Goal: Information Seeking & Learning: Check status

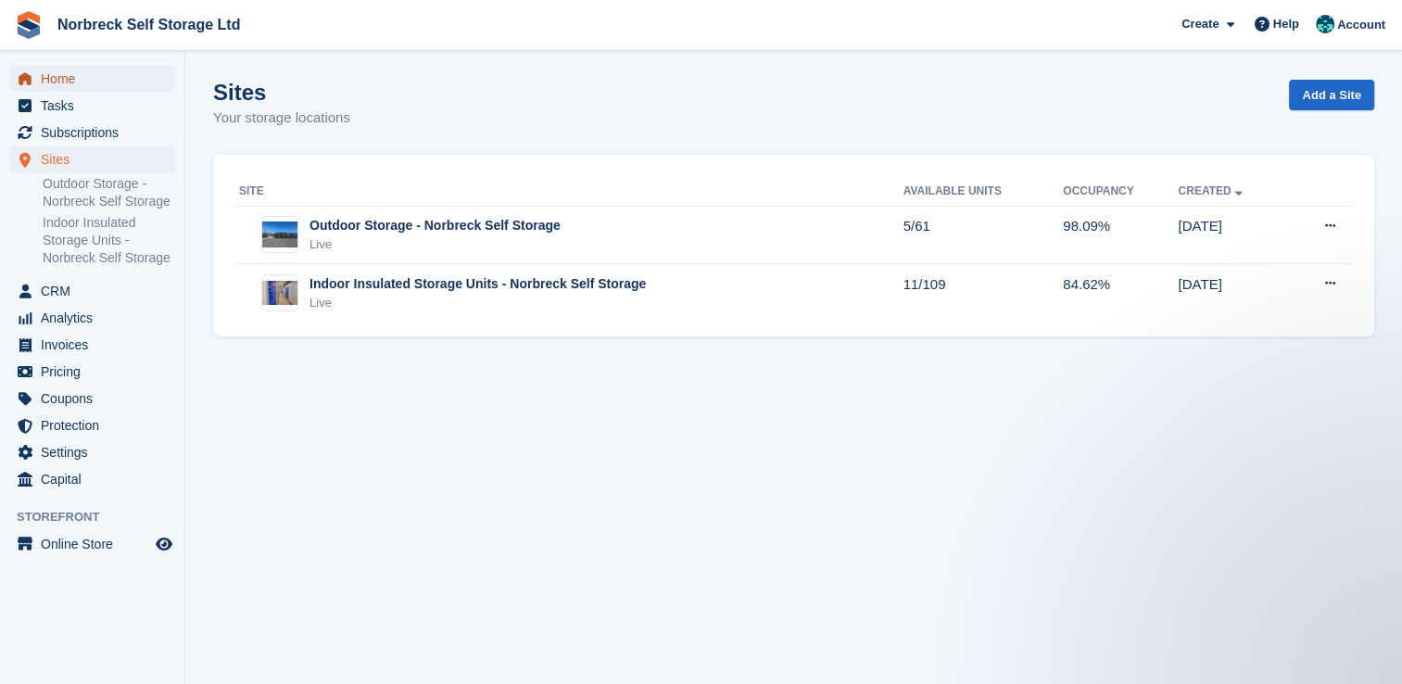
drag, startPoint x: 0, startPoint y: 0, endPoint x: 49, endPoint y: 75, distance: 89.7
click at [49, 75] on span "Home" at bounding box center [96, 79] width 111 height 26
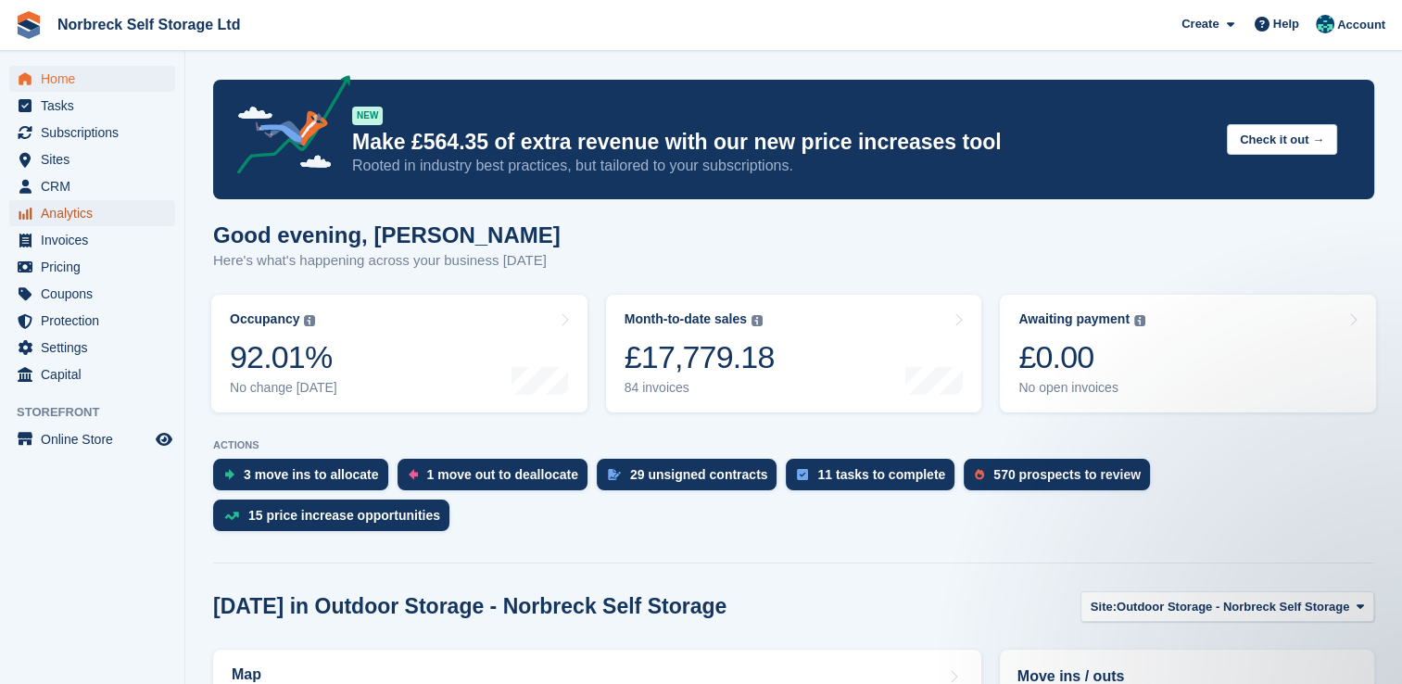
click at [85, 217] on span "Analytics" at bounding box center [96, 213] width 111 height 26
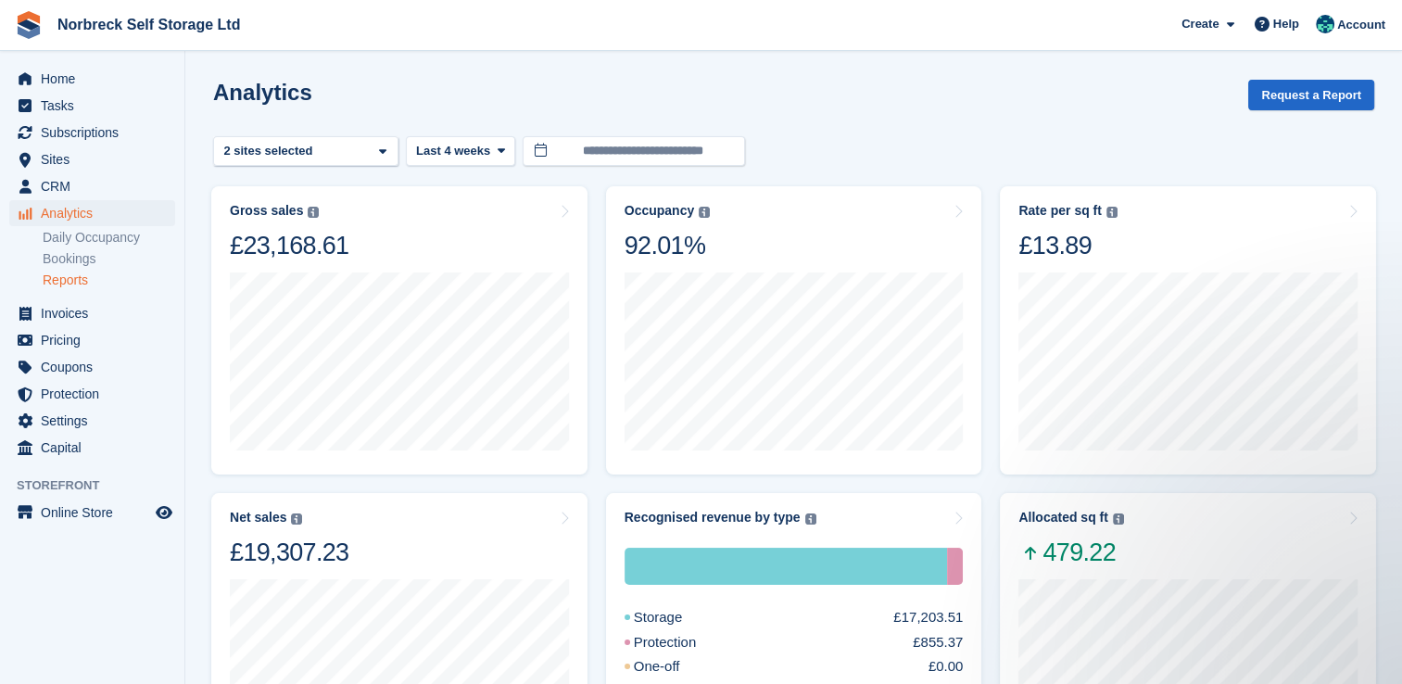
click at [83, 277] on link "Reports" at bounding box center [109, 280] width 132 height 18
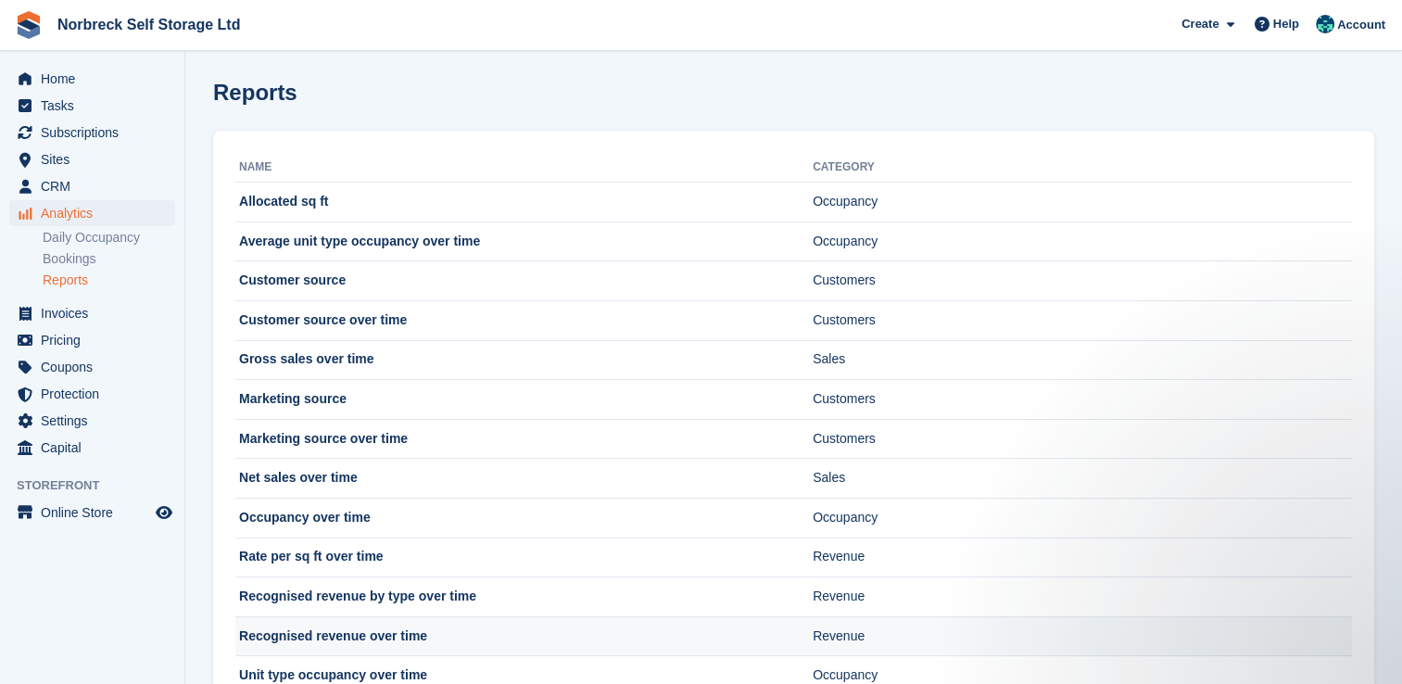
click at [363, 632] on td "Recognised revenue over time" at bounding box center [523, 636] width 577 height 40
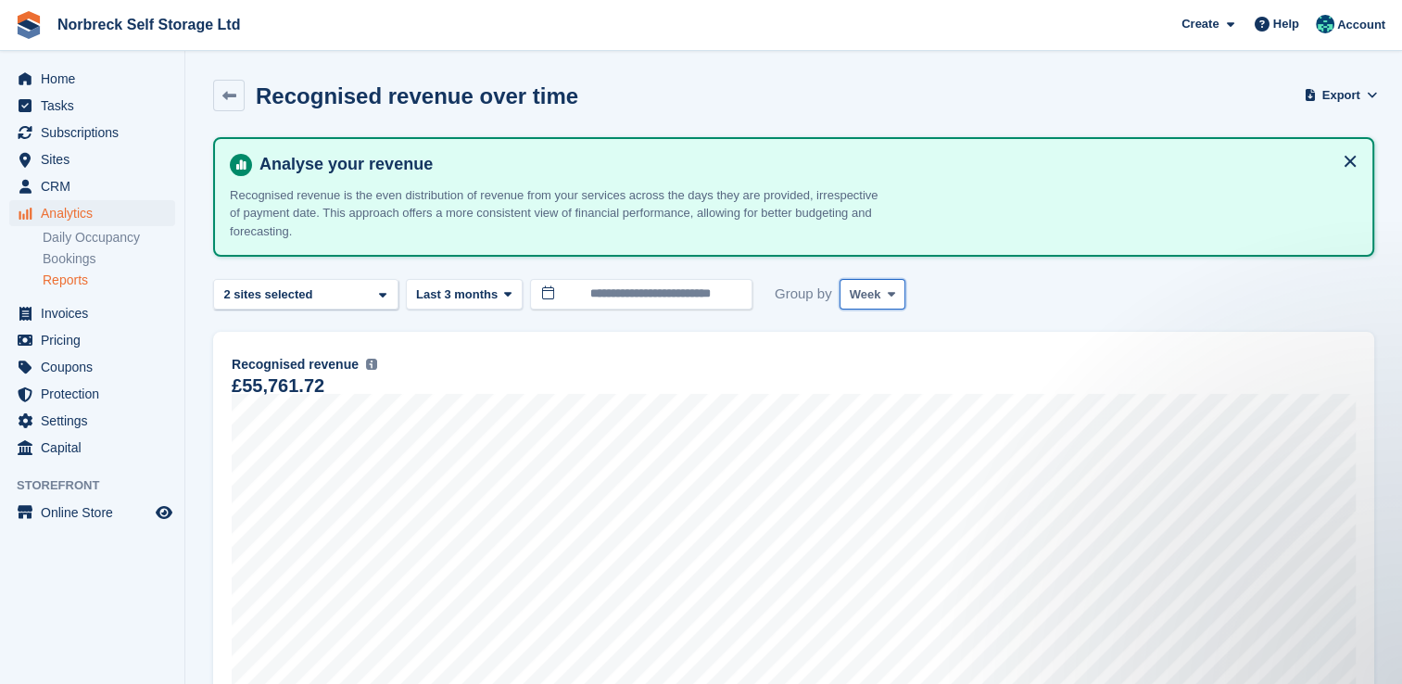
click at [888, 295] on icon at bounding box center [891, 294] width 7 height 12
click at [885, 408] on link "Month" at bounding box center [928, 404] width 161 height 33
click at [892, 289] on icon at bounding box center [895, 294] width 7 height 12
click at [879, 372] on link "Week" at bounding box center [928, 371] width 161 height 33
